Goal: Task Accomplishment & Management: Use online tool/utility

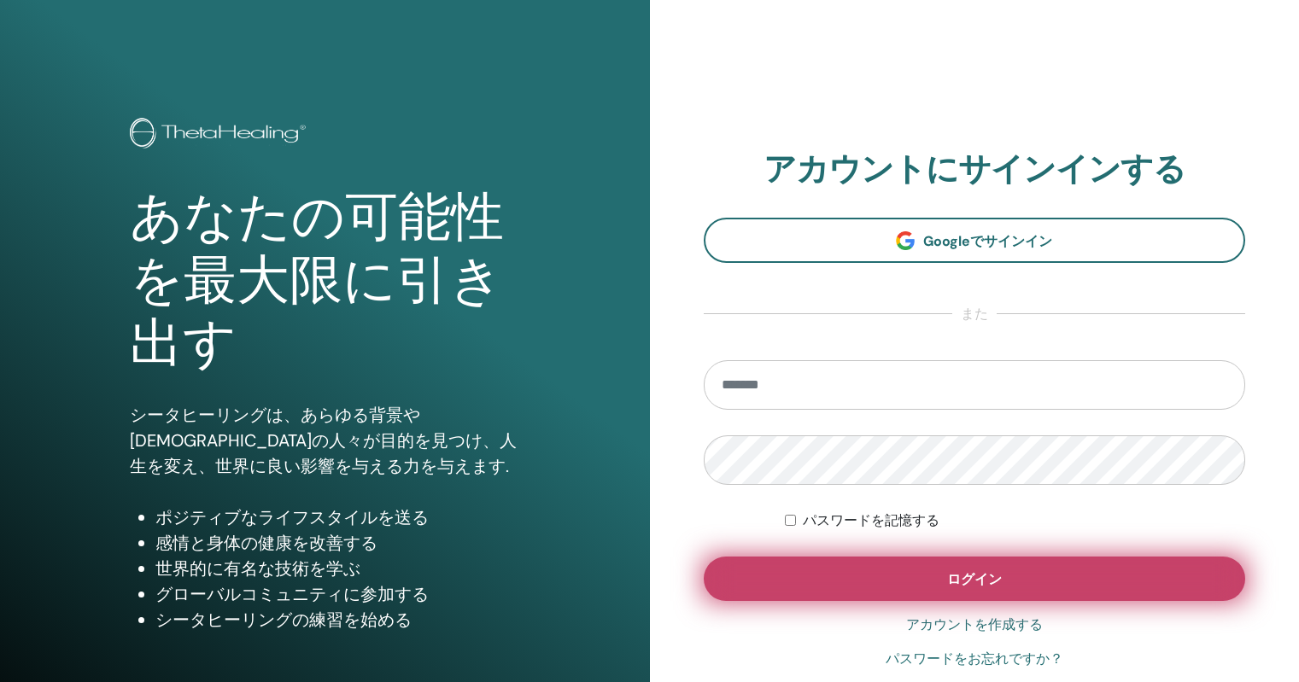
type input "**********"
click at [789, 577] on button "ログイン" at bounding box center [975, 579] width 542 height 44
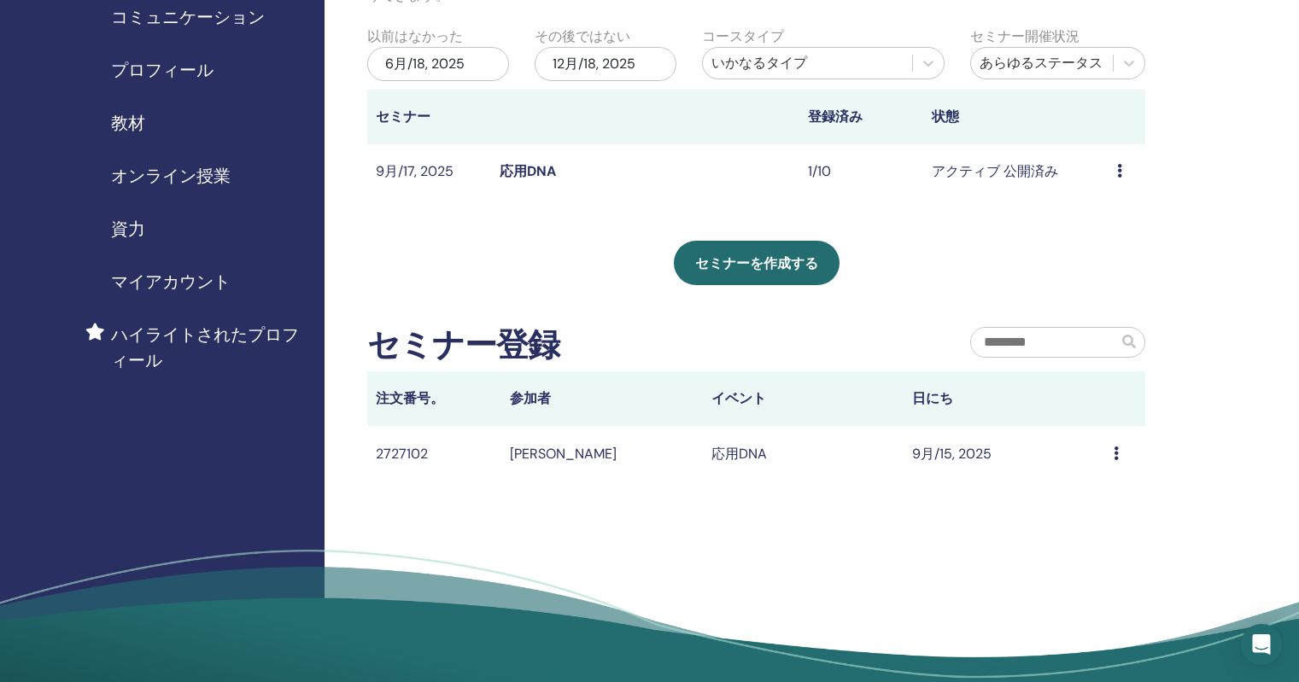
scroll to position [192, 0]
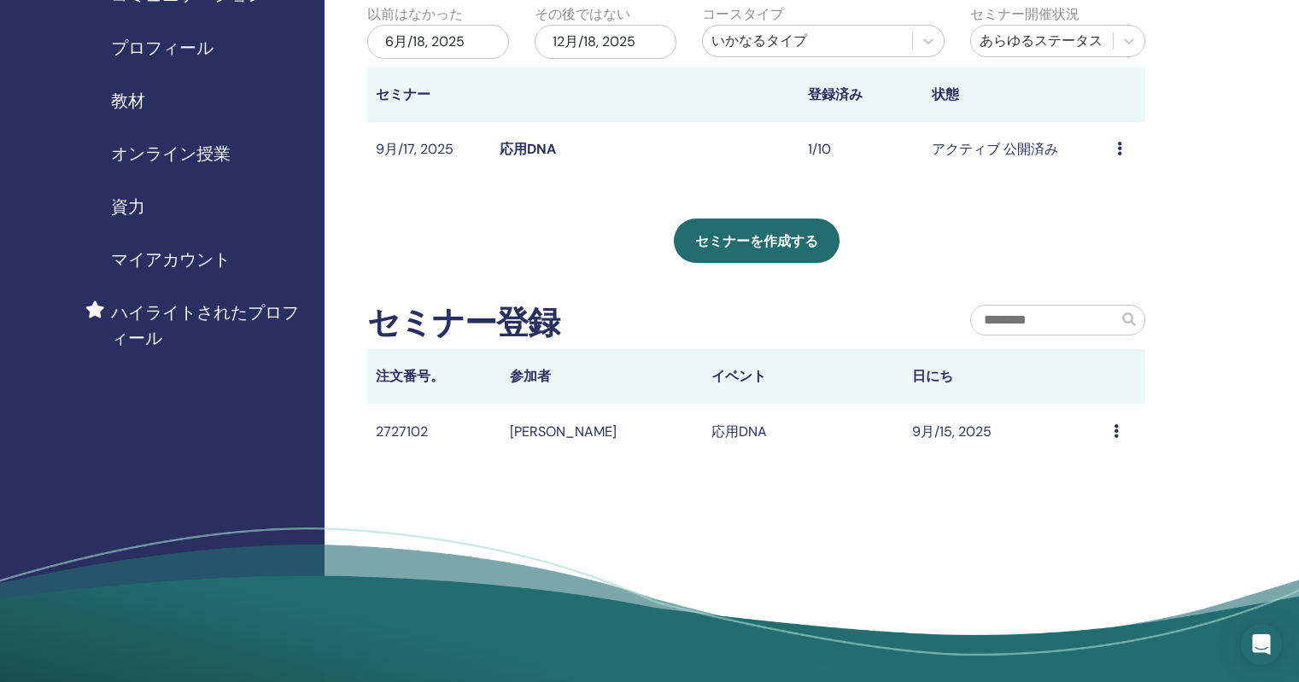
click at [1110, 435] on td "Message" at bounding box center [1125, 432] width 40 height 56
click at [1118, 432] on icon at bounding box center [1116, 431] width 5 height 14
click at [994, 150] on td "アクティブ 公開済み" at bounding box center [1015, 150] width 185 height 56
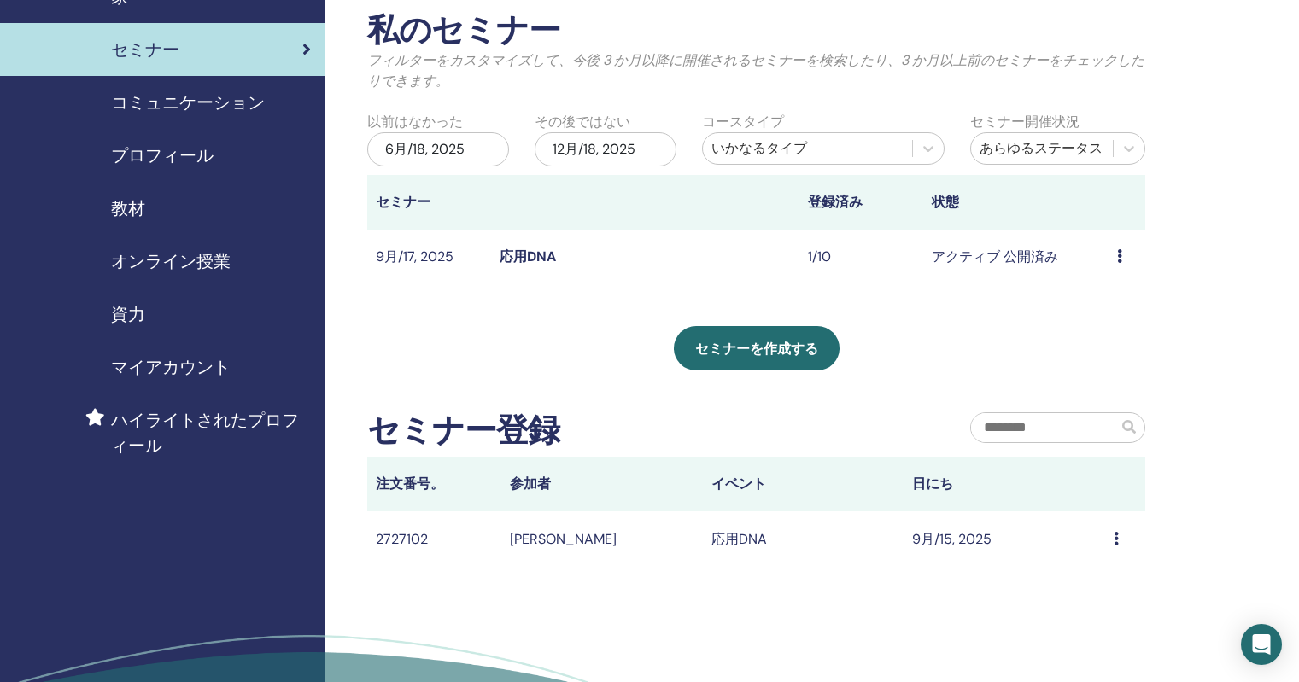
scroll to position [75, 0]
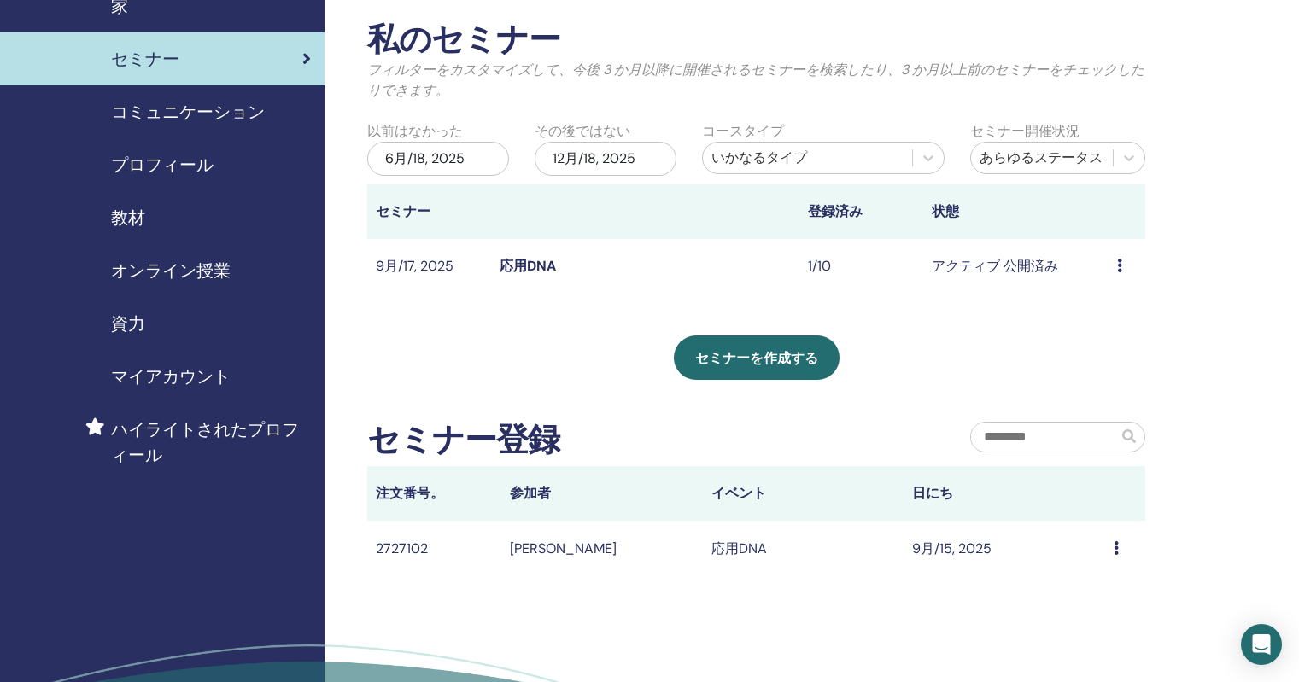
click at [1124, 263] on div "プレビュー 編集 出席者 キャンセル" at bounding box center [1127, 266] width 20 height 20
click at [1101, 327] on link "出席者" at bounding box center [1100, 328] width 41 height 18
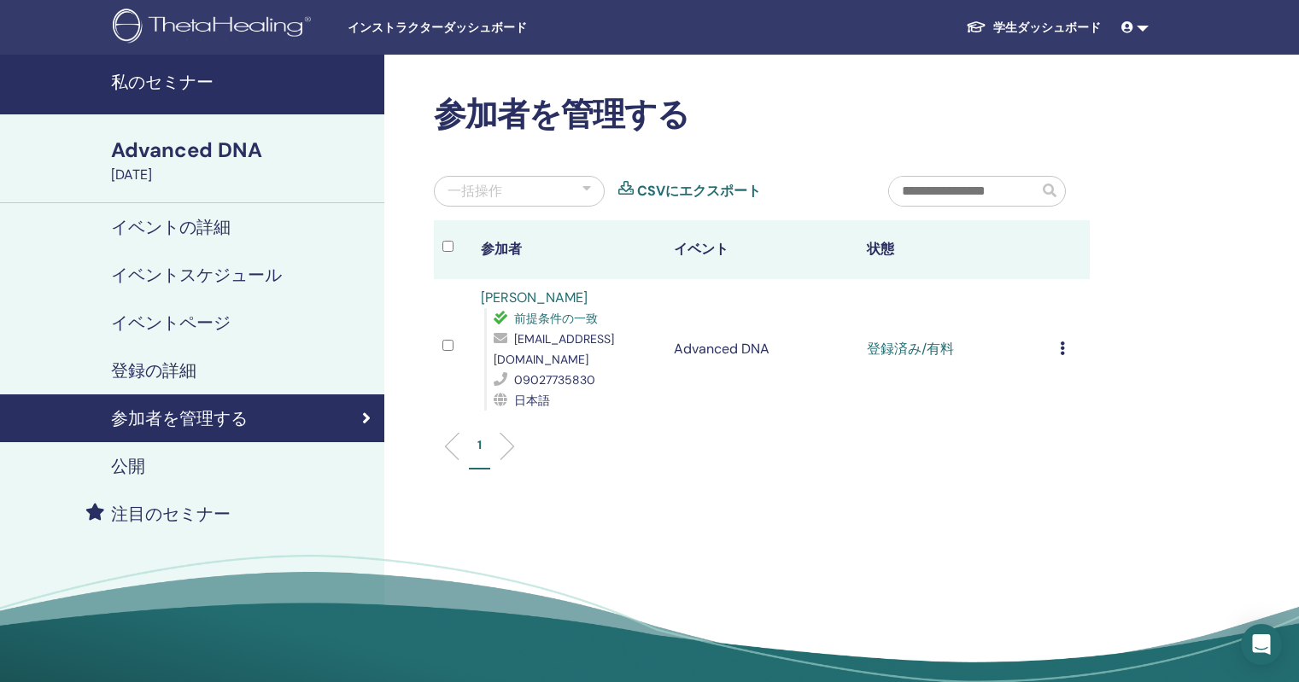
click at [1066, 339] on div "登録をキャンセルする 自動認証しない 有料としてマーク 未払いとしてマーク 不在としてマーク 完了して認定する 証明書のダウンロード" at bounding box center [1070, 349] width 21 height 20
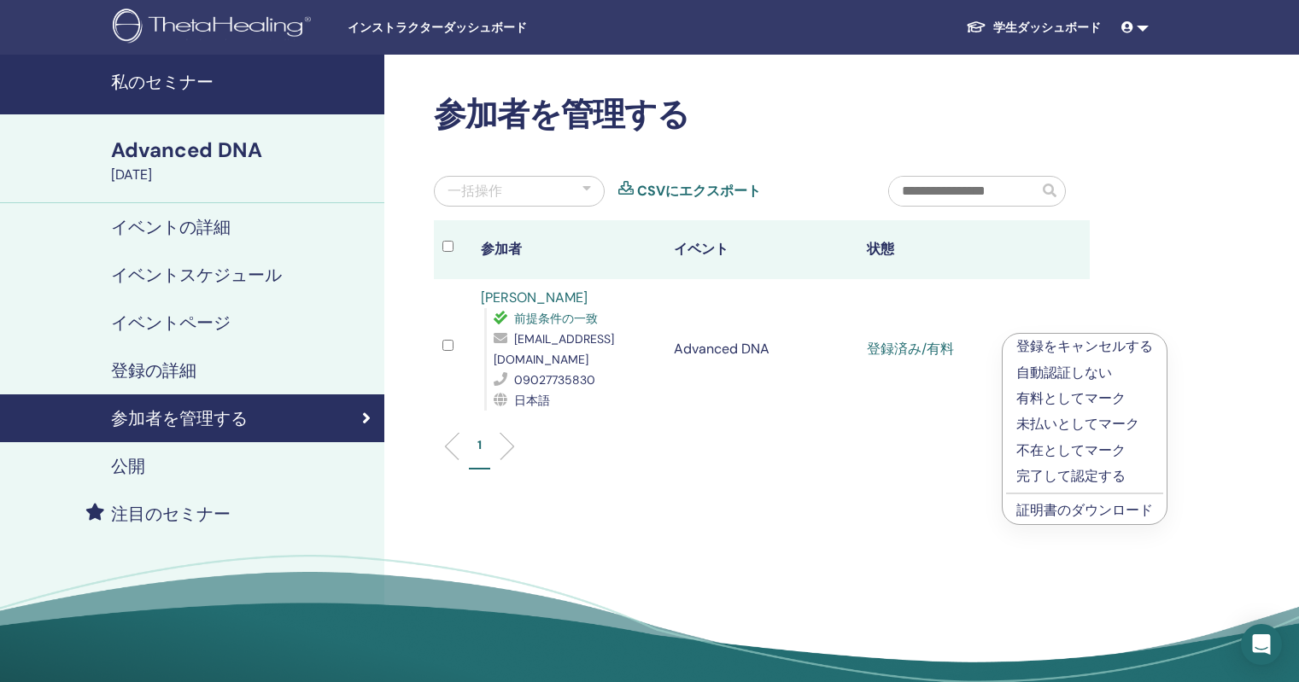
click at [1048, 476] on p "完了して認定する" at bounding box center [1084, 476] width 137 height 20
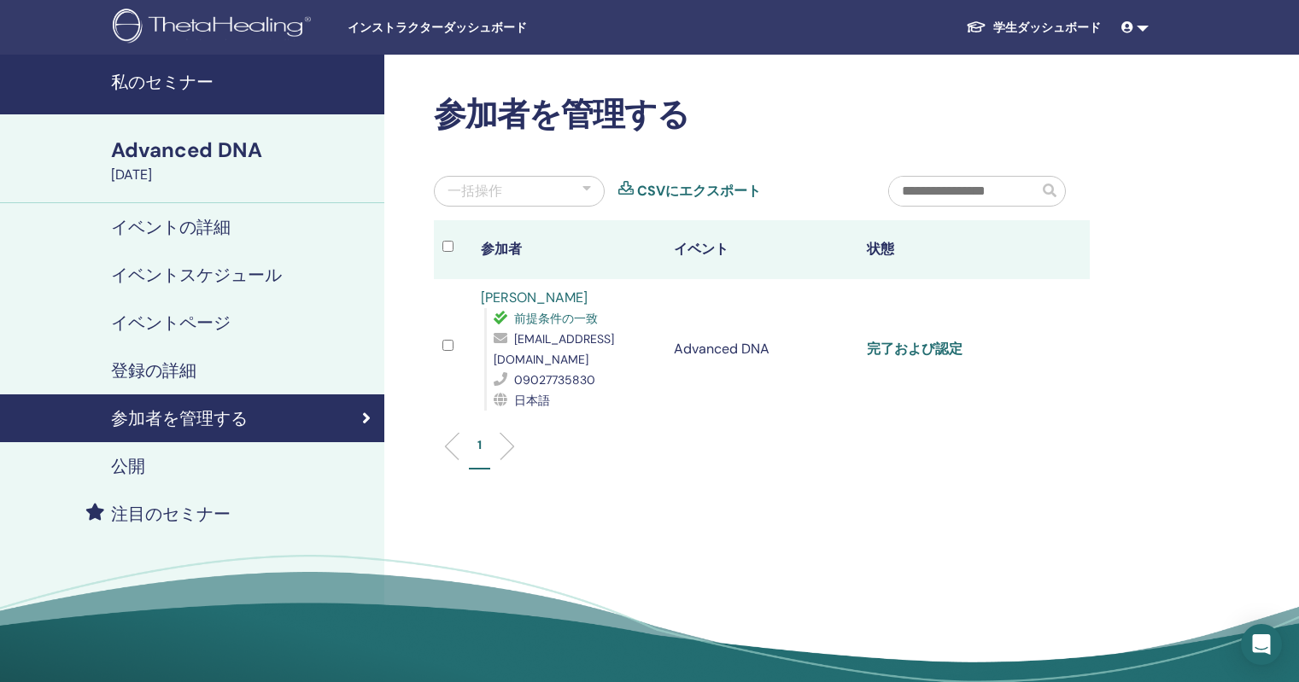
click at [908, 340] on link "完了および認定" at bounding box center [915, 349] width 96 height 18
